Goal: Task Accomplishment & Management: Use online tool/utility

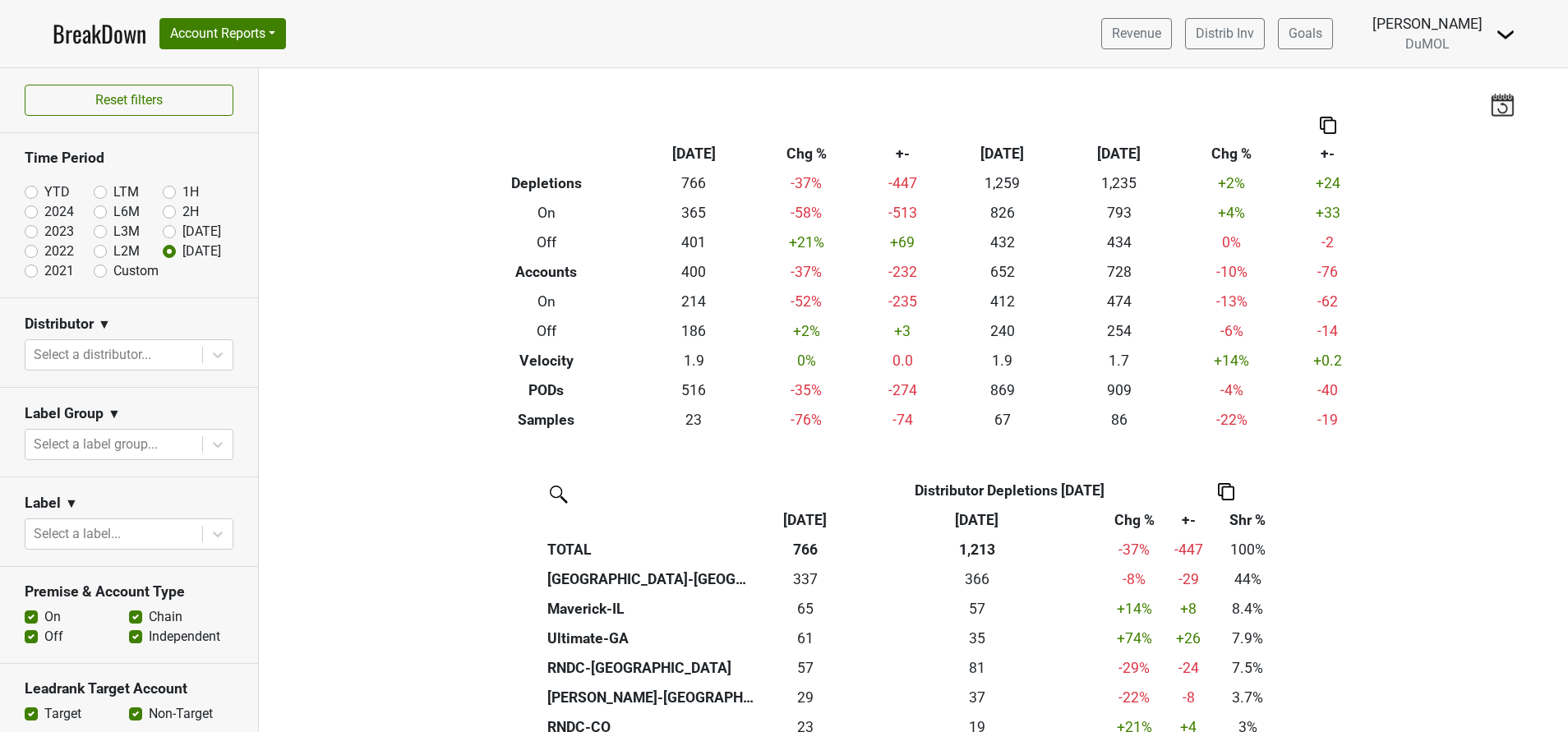
scroll to position [172, 0]
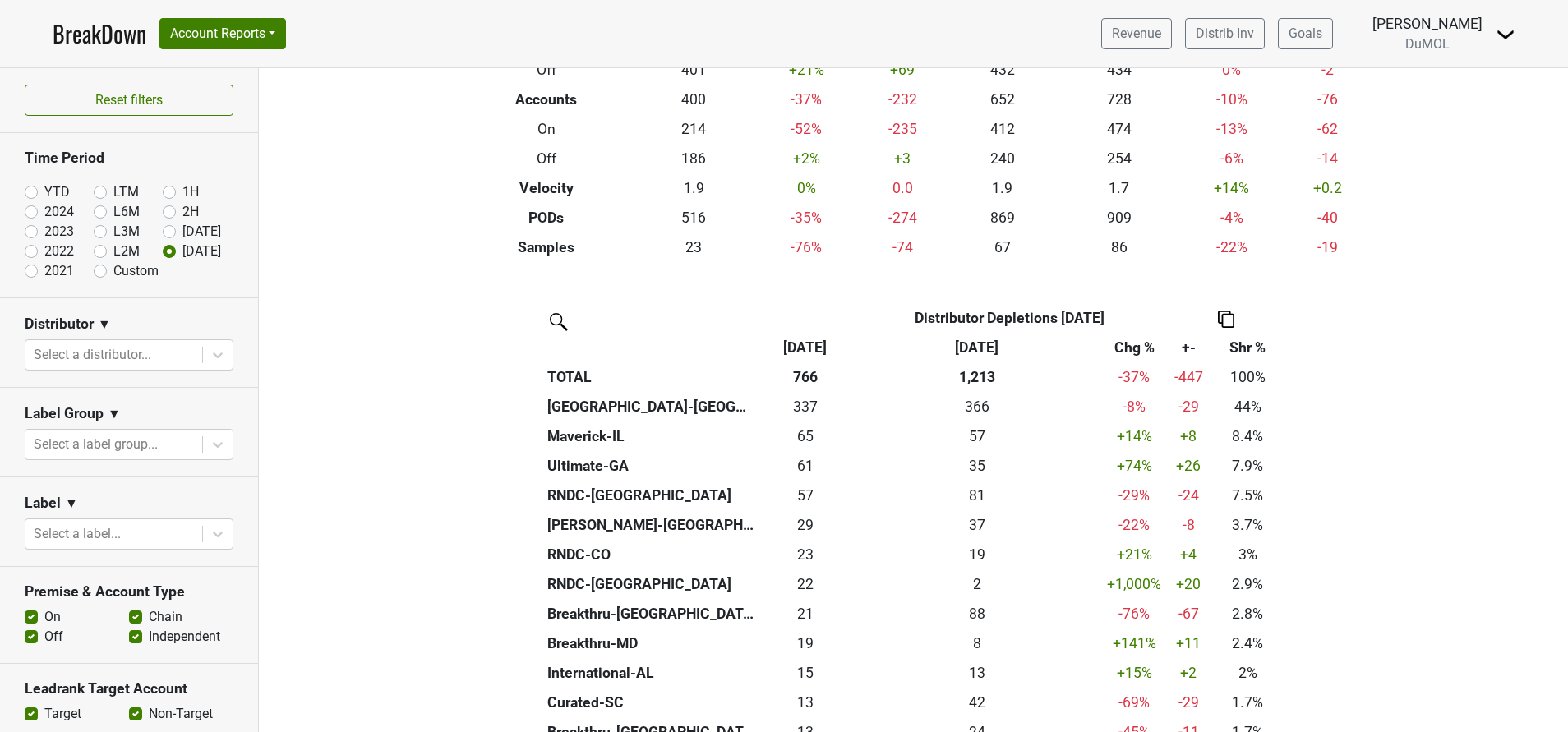
click at [76, 39] on link "BreakDown" at bounding box center [99, 33] width 94 height 34
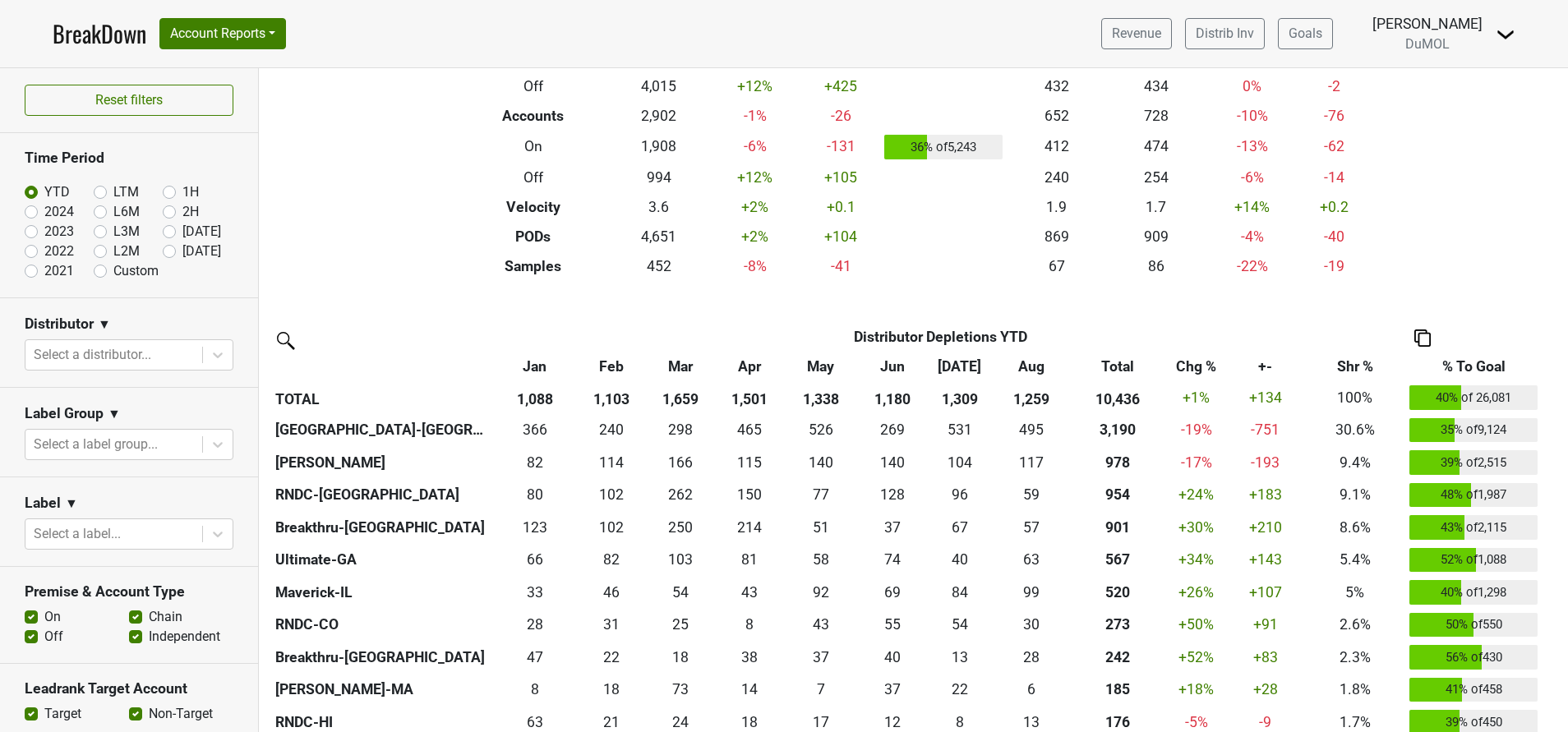
scroll to position [247, 0]
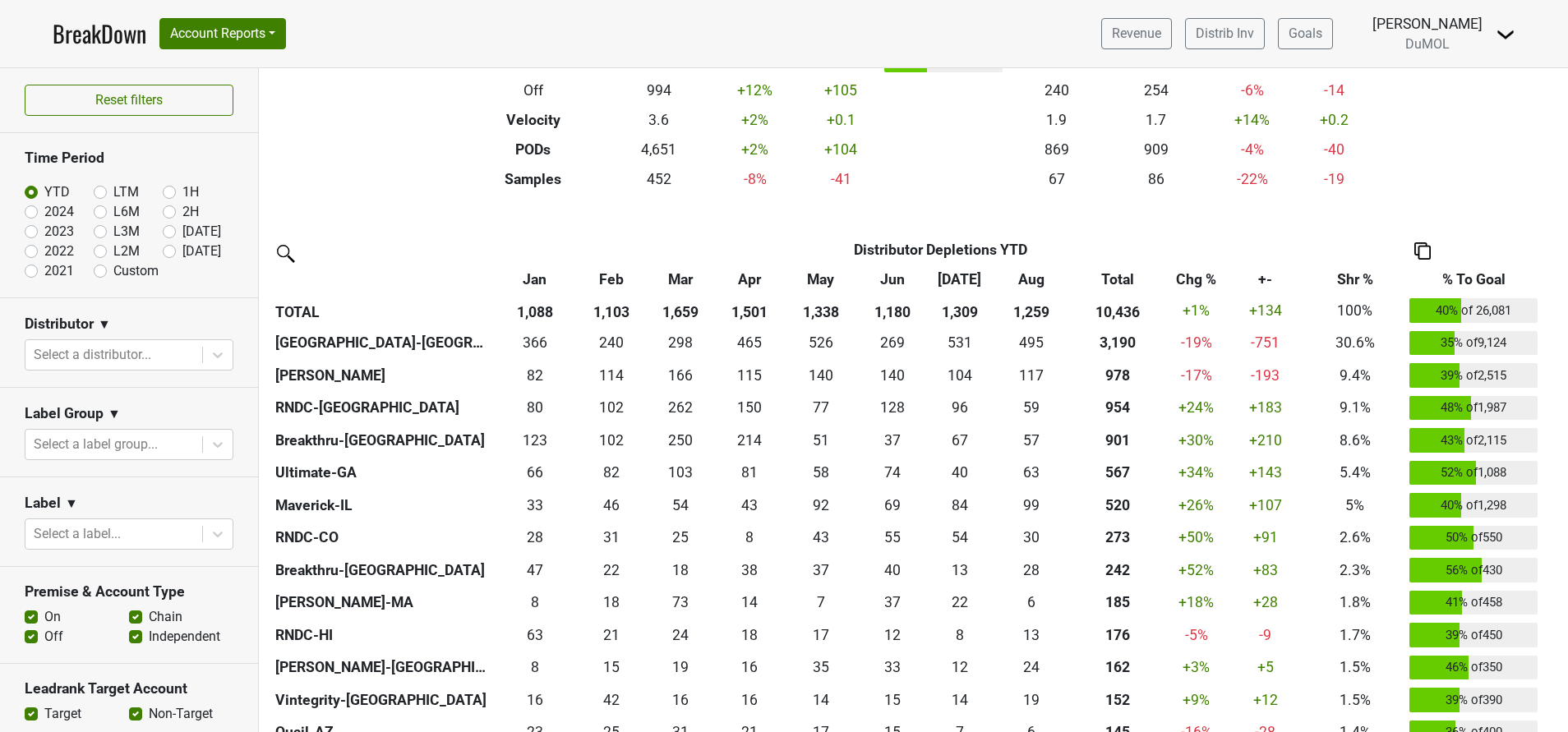
click at [183, 250] on label "[DATE]" at bounding box center [202, 251] width 38 height 20
click at [163, 250] on input "[DATE]" at bounding box center [195, 249] width 66 height 17
radio input "true"
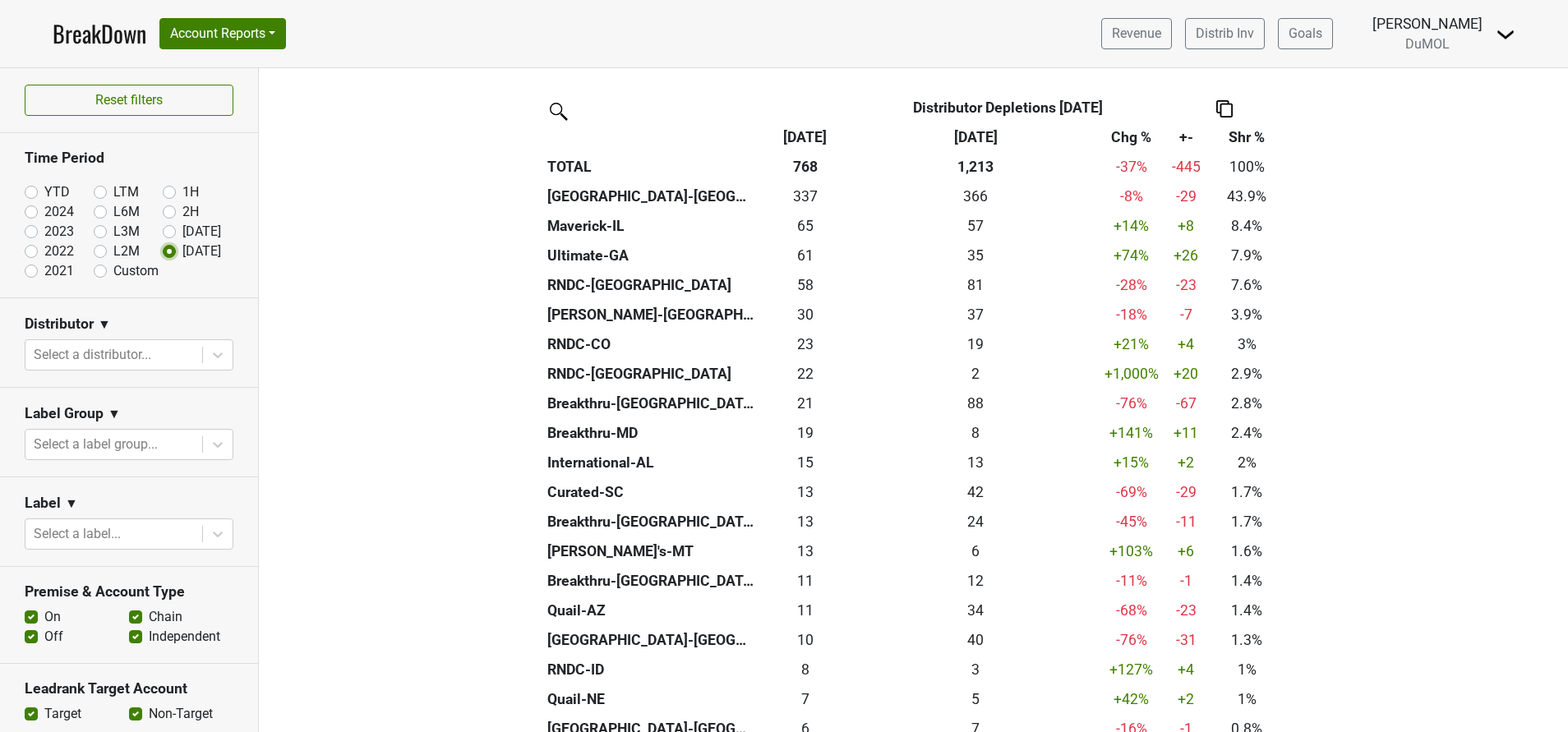
scroll to position [370, 0]
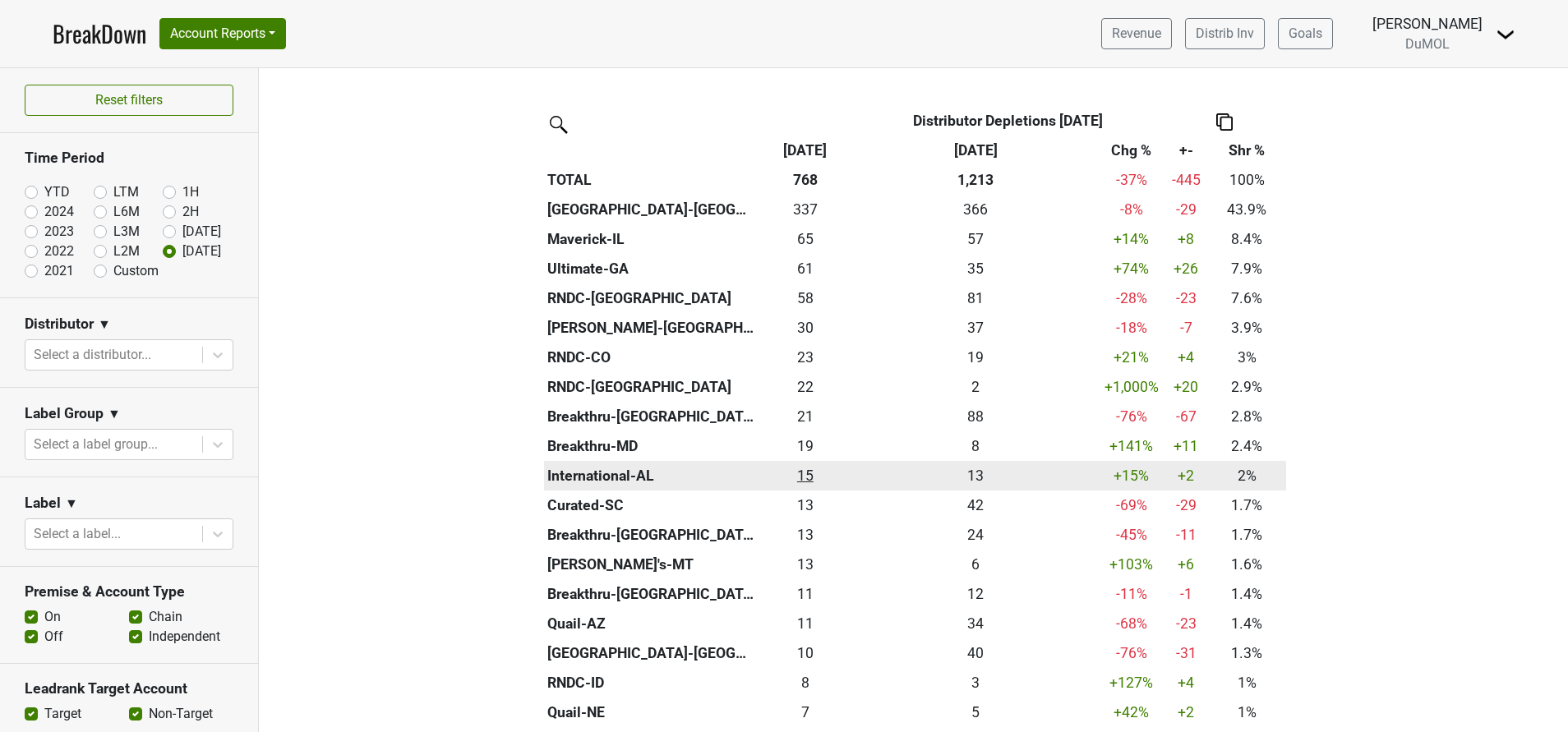
click at [804, 473] on div "15 15" at bounding box center [805, 476] width 87 height 21
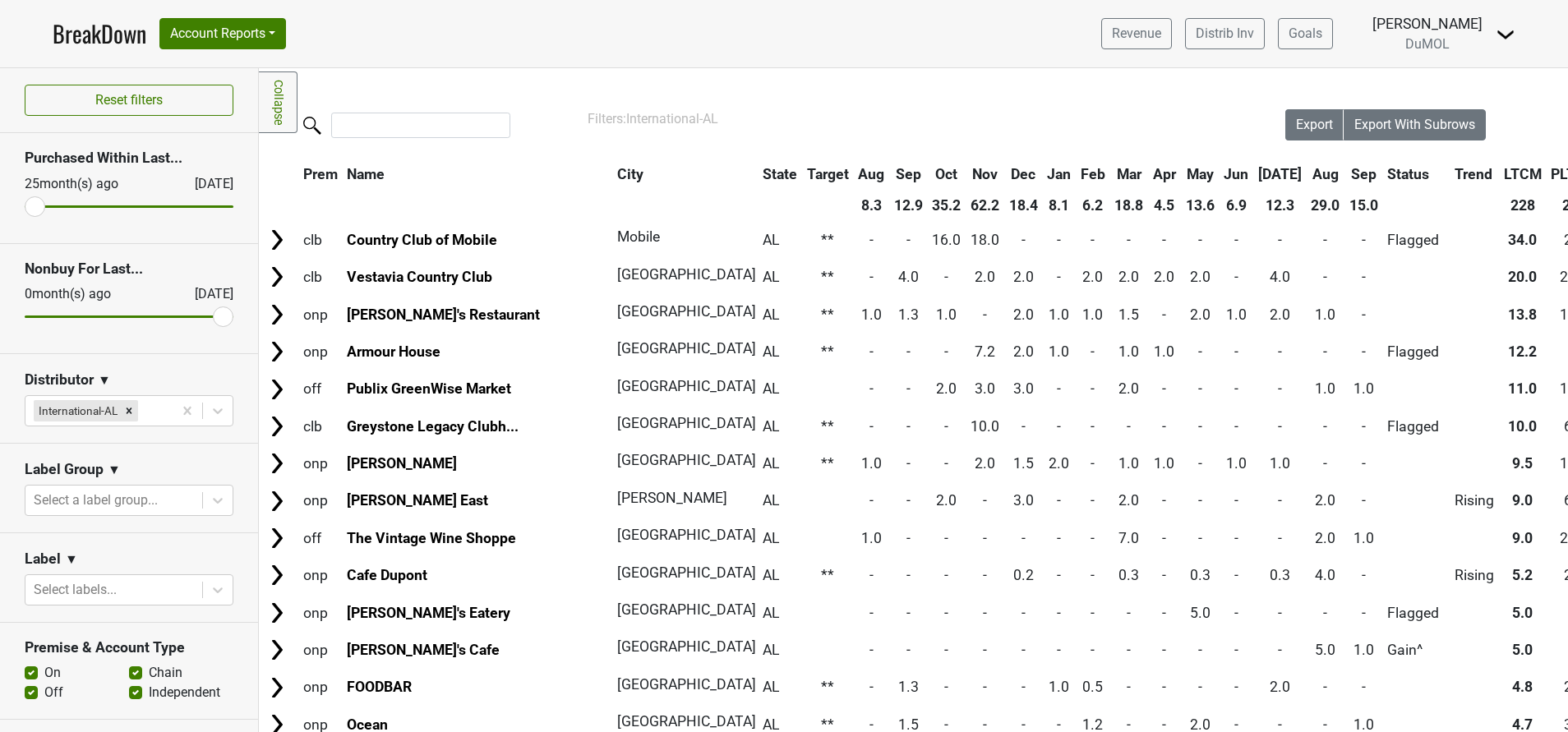
click at [1345, 176] on th "Sep" at bounding box center [1363, 174] width 37 height 30
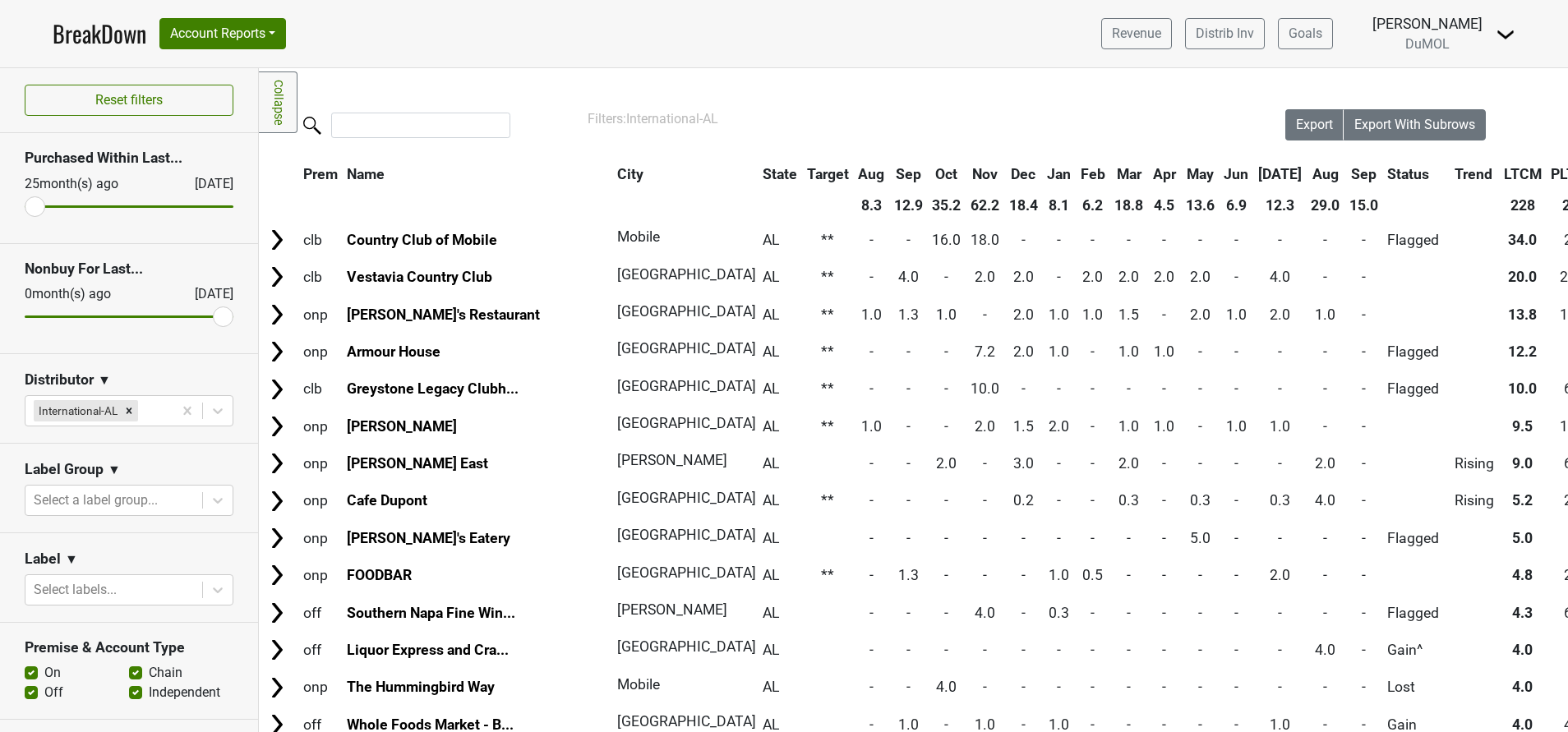
click at [1345, 175] on th "Sep" at bounding box center [1363, 174] width 37 height 30
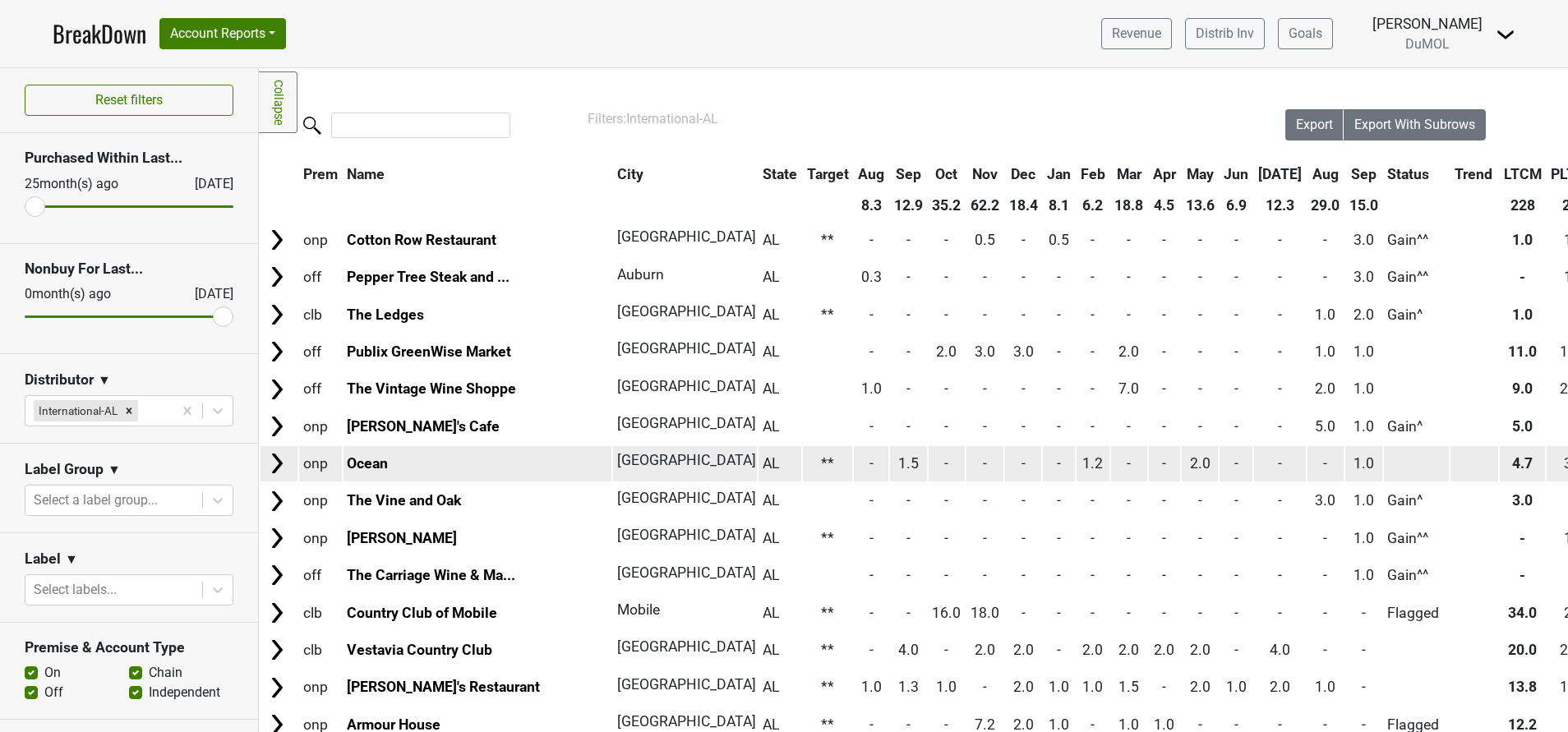
click at [269, 466] on img at bounding box center [277, 464] width 24 height 24
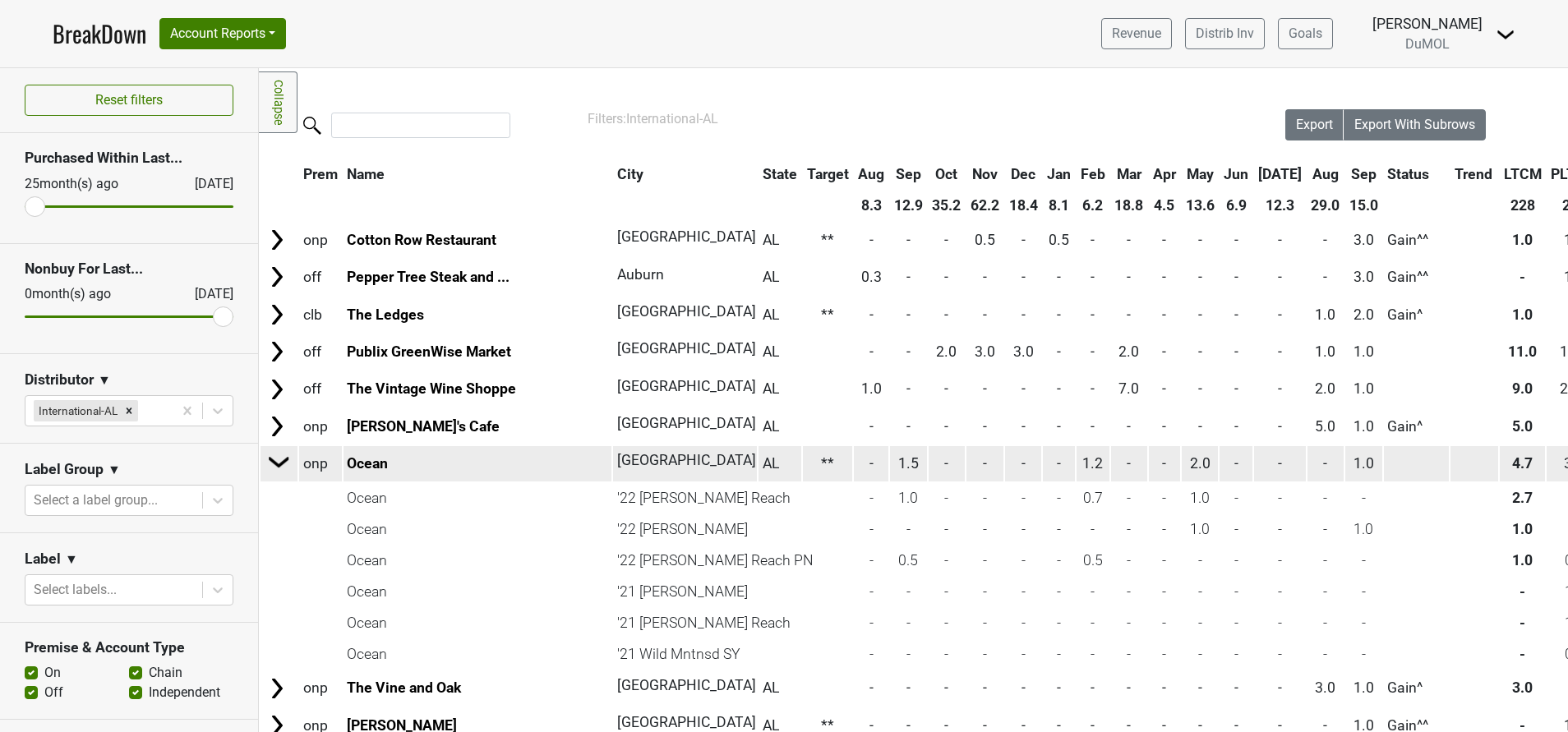
click at [269, 465] on img at bounding box center [279, 462] width 24 height 24
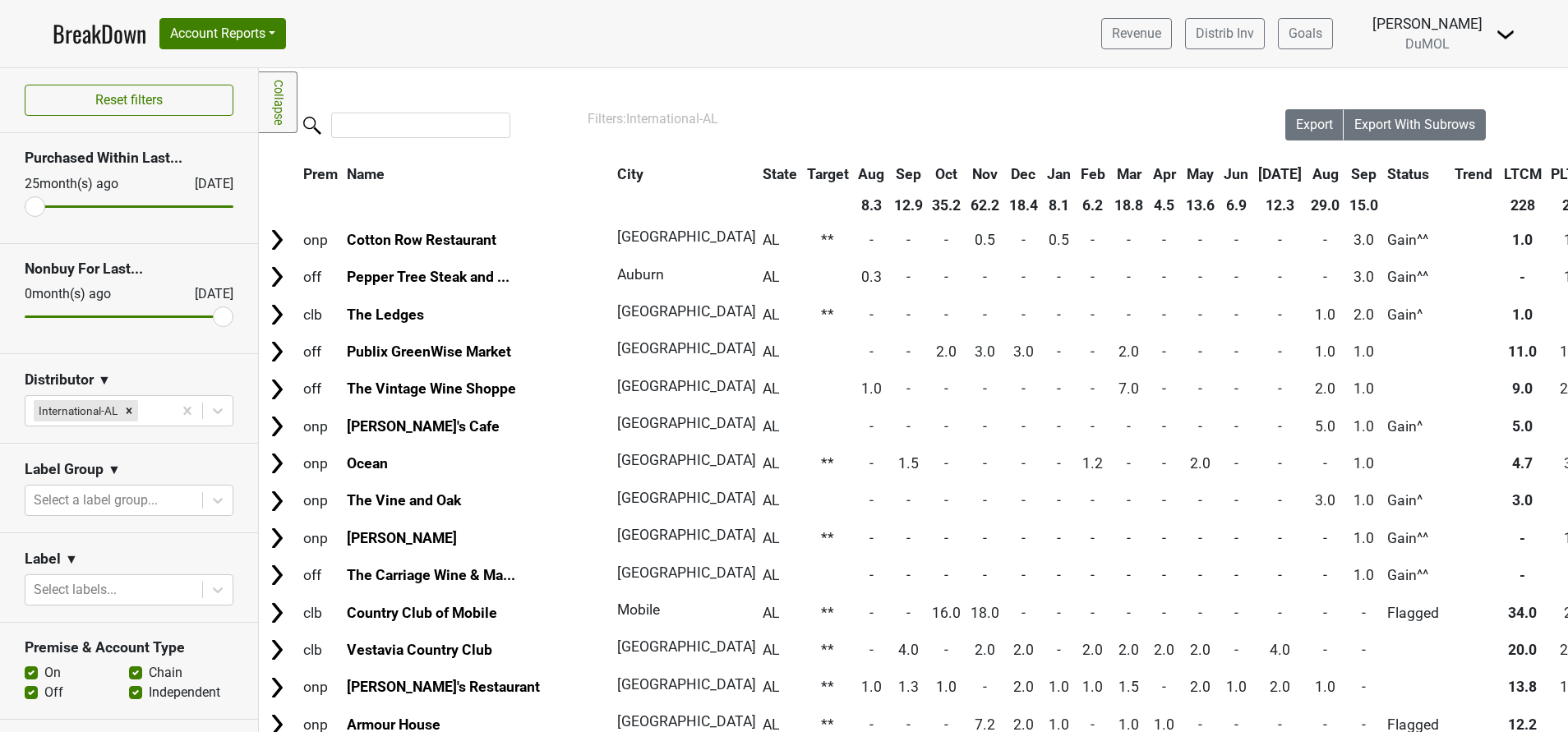
click at [73, 34] on link "BreakDown" at bounding box center [99, 33] width 94 height 34
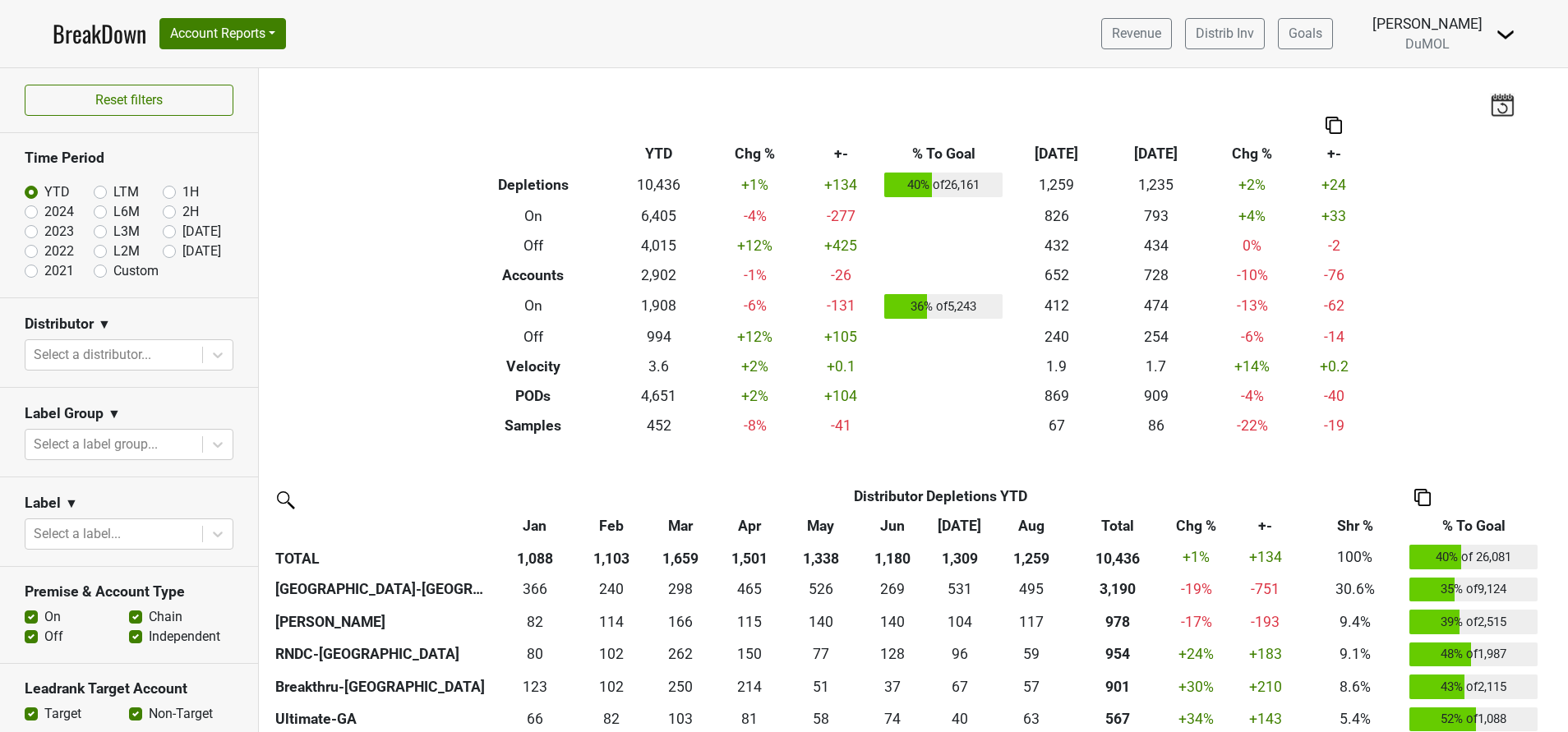
click at [183, 254] on label "[DATE]" at bounding box center [202, 251] width 38 height 20
click at [163, 254] on input "[DATE]" at bounding box center [195, 249] width 66 height 17
radio input "true"
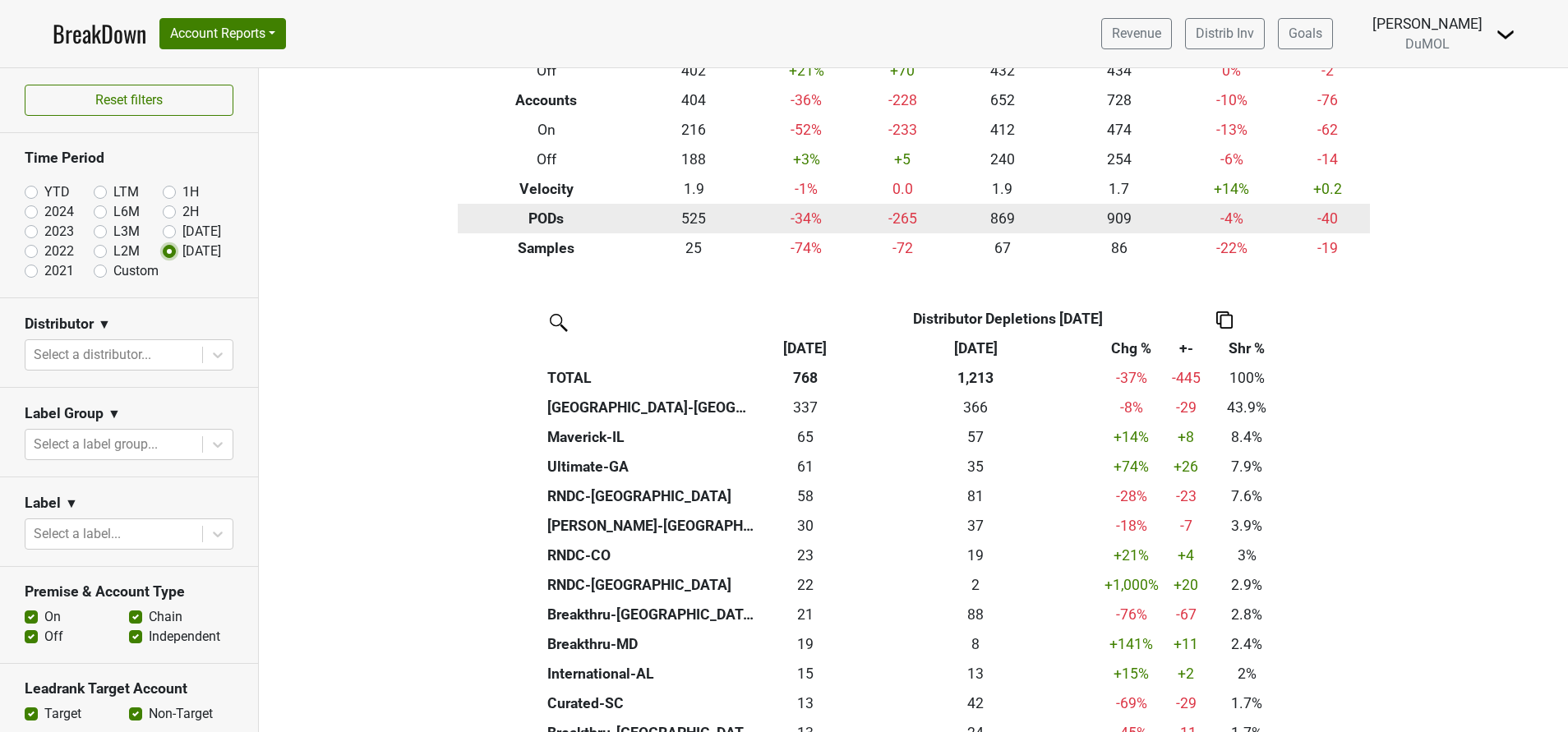
scroll to position [247, 0]
